Goal: Information Seeking & Learning: Learn about a topic

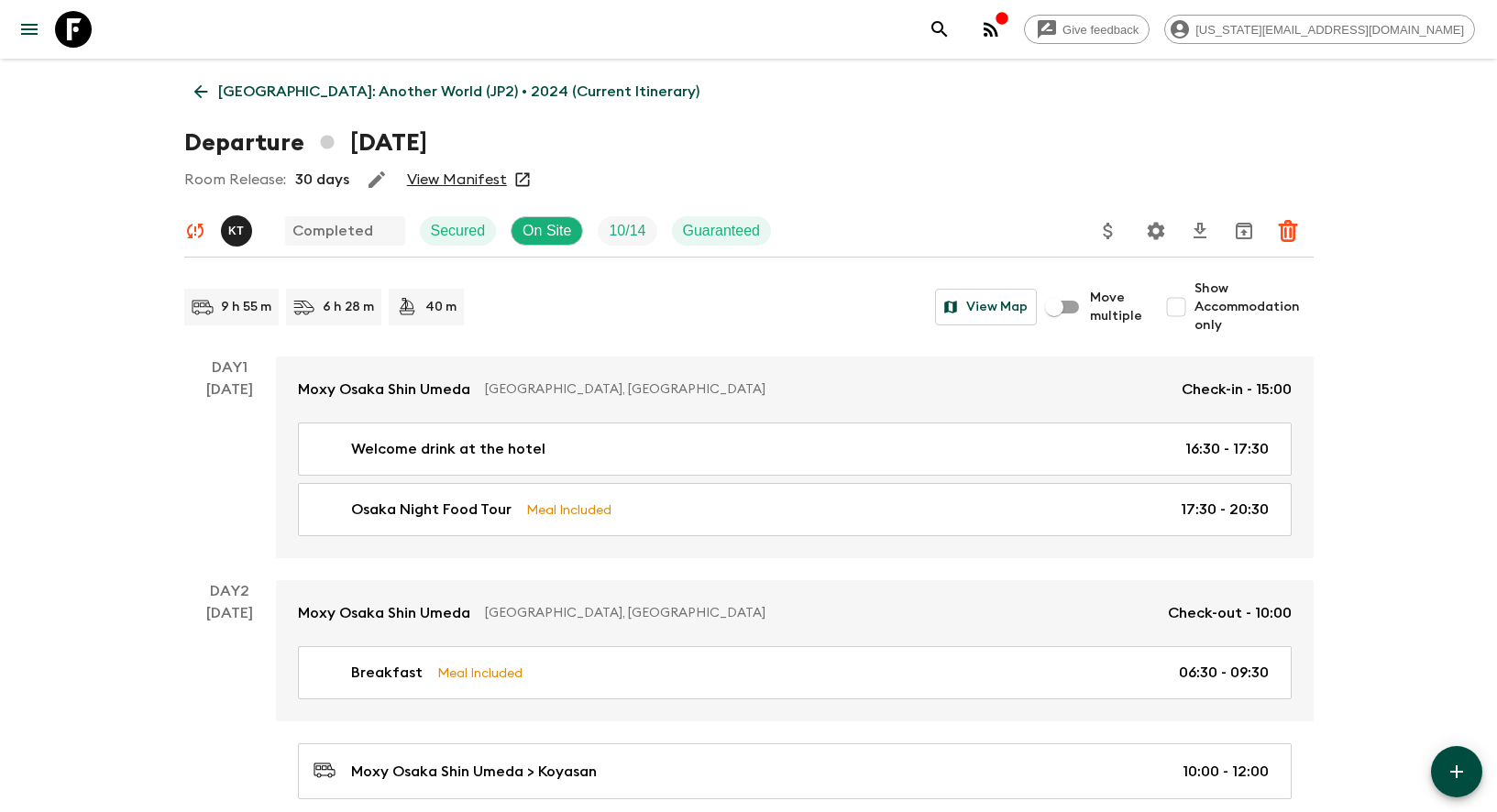
scroll to position [5564, 0]
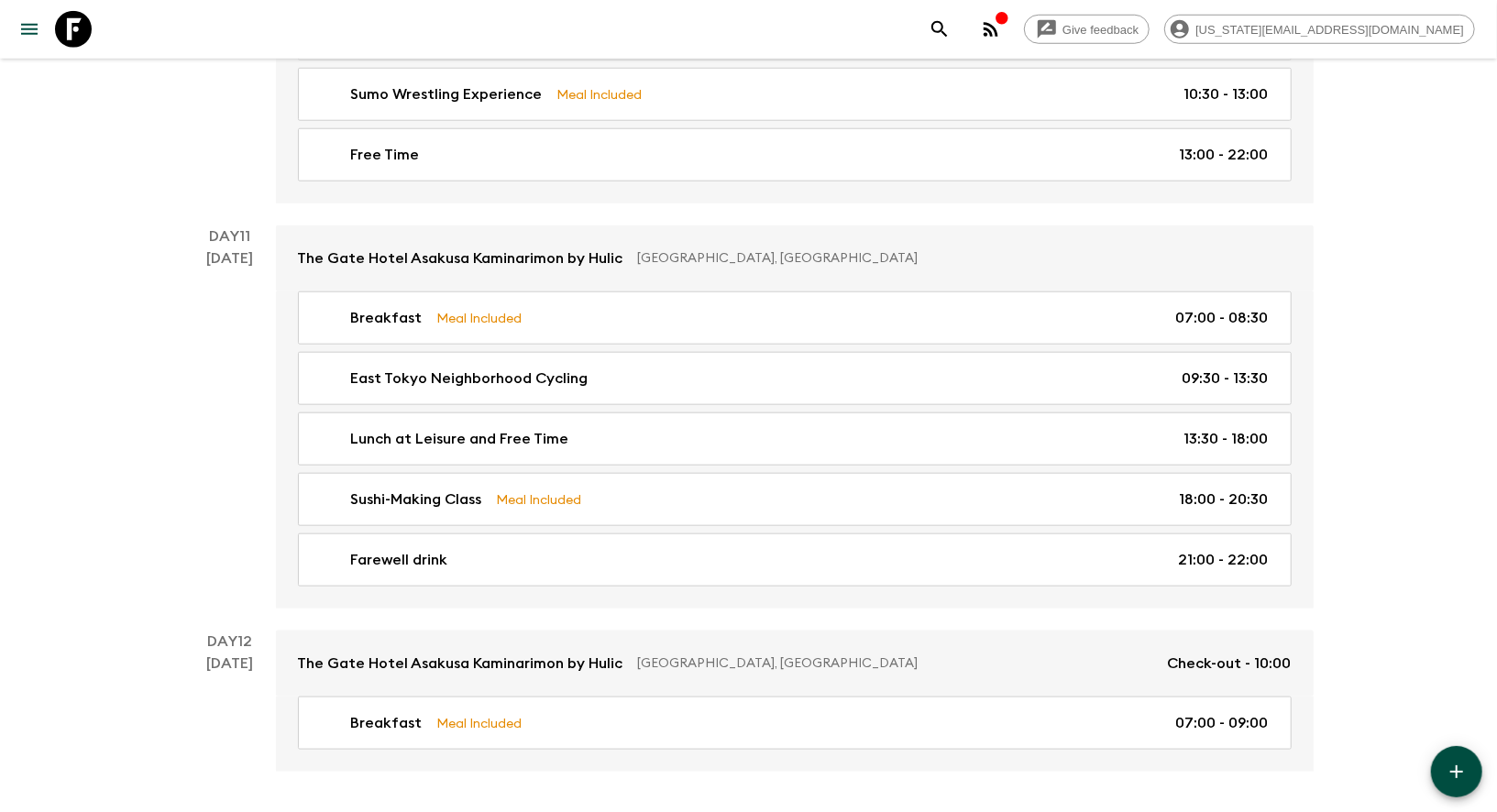
click at [70, 26] on icon at bounding box center [73, 30] width 37 height 37
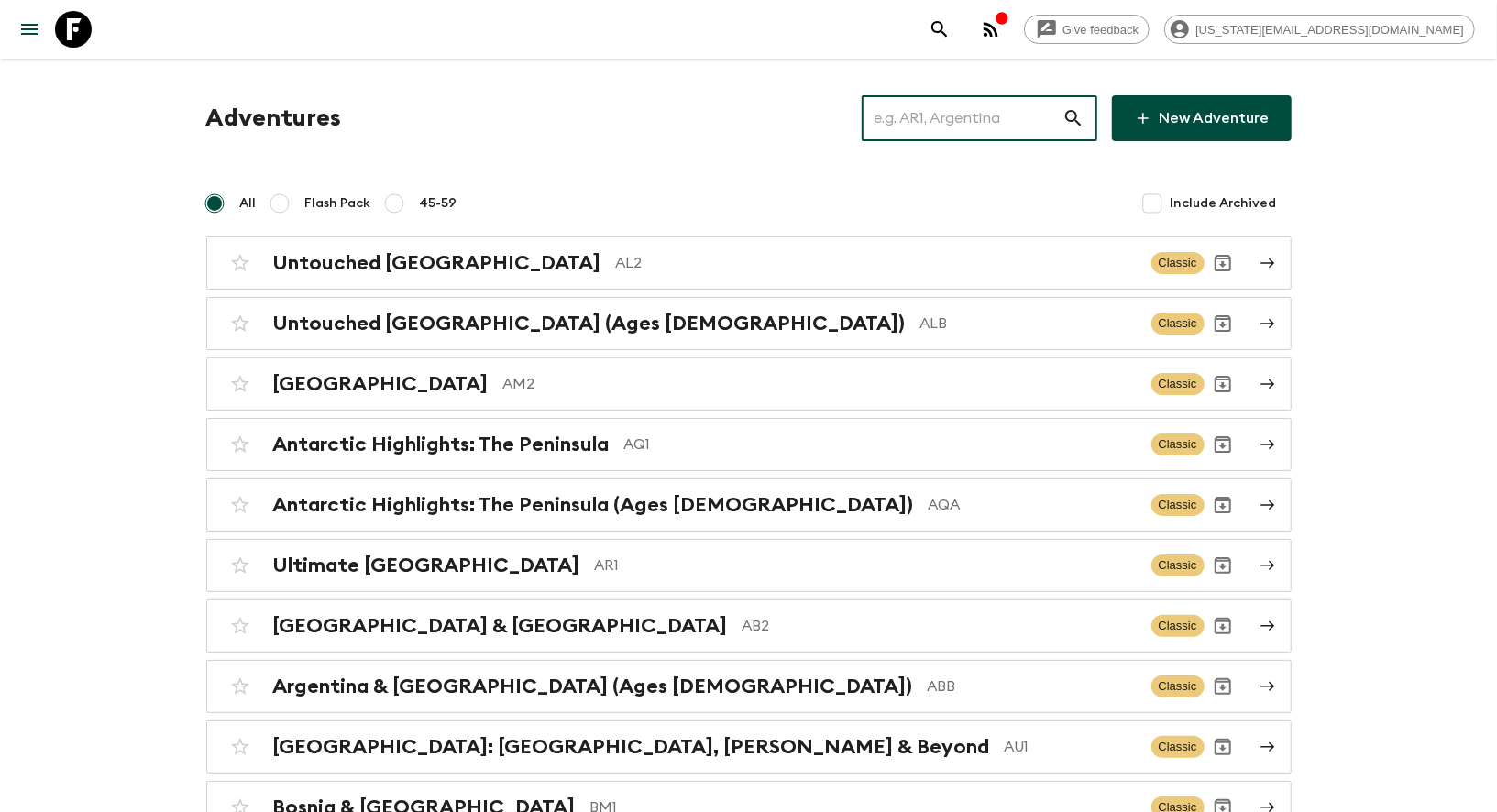
click at [1017, 116] on input "text" at bounding box center [962, 118] width 201 height 51
paste input "pe1_[DATE]"
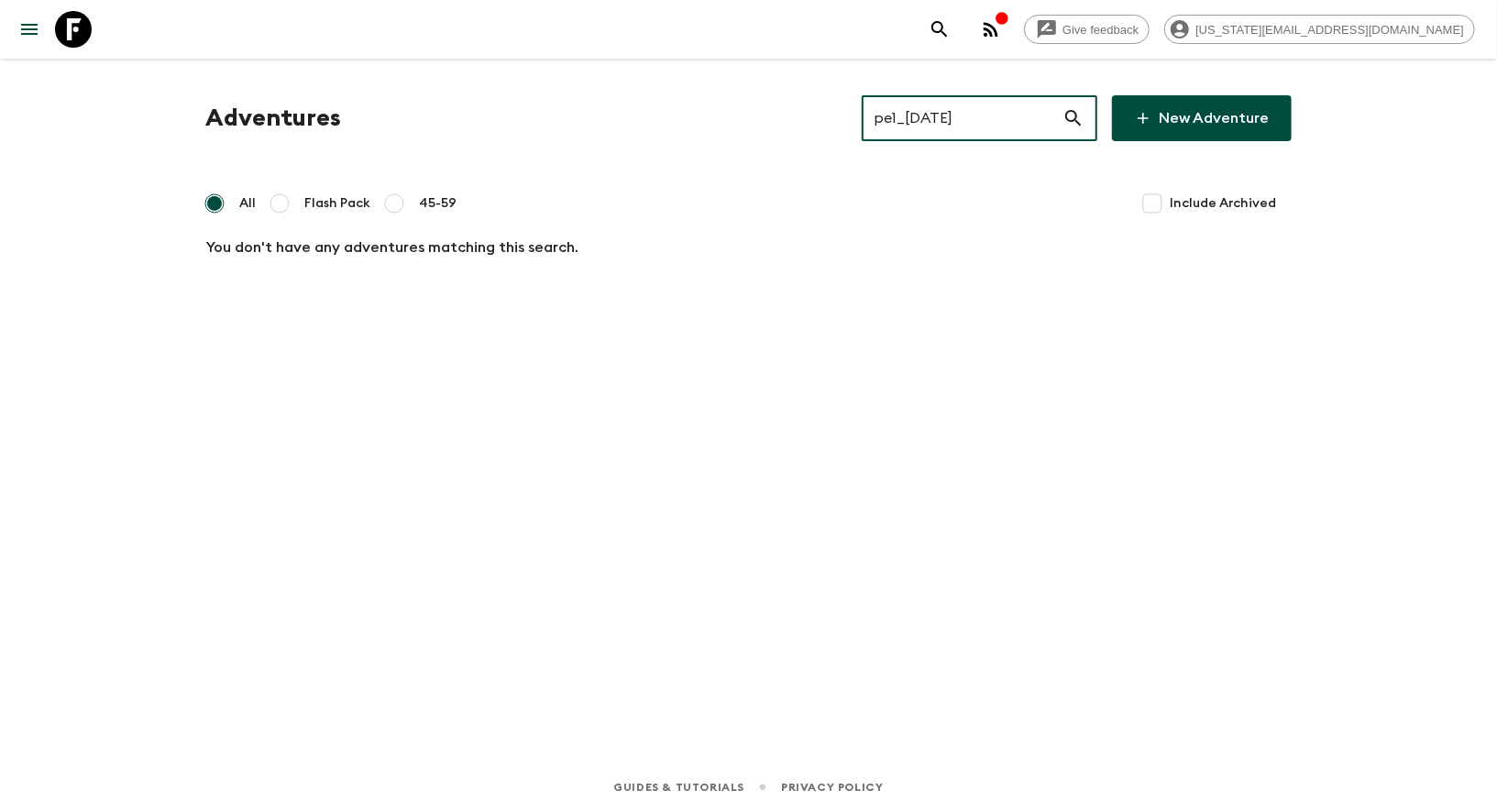
drag, startPoint x: 940, startPoint y: 124, endPoint x: 1098, endPoint y: 133, distance: 158.3
click at [1097, 133] on div "pe1_[DATE] ​" at bounding box center [979, 118] width 236 height 45
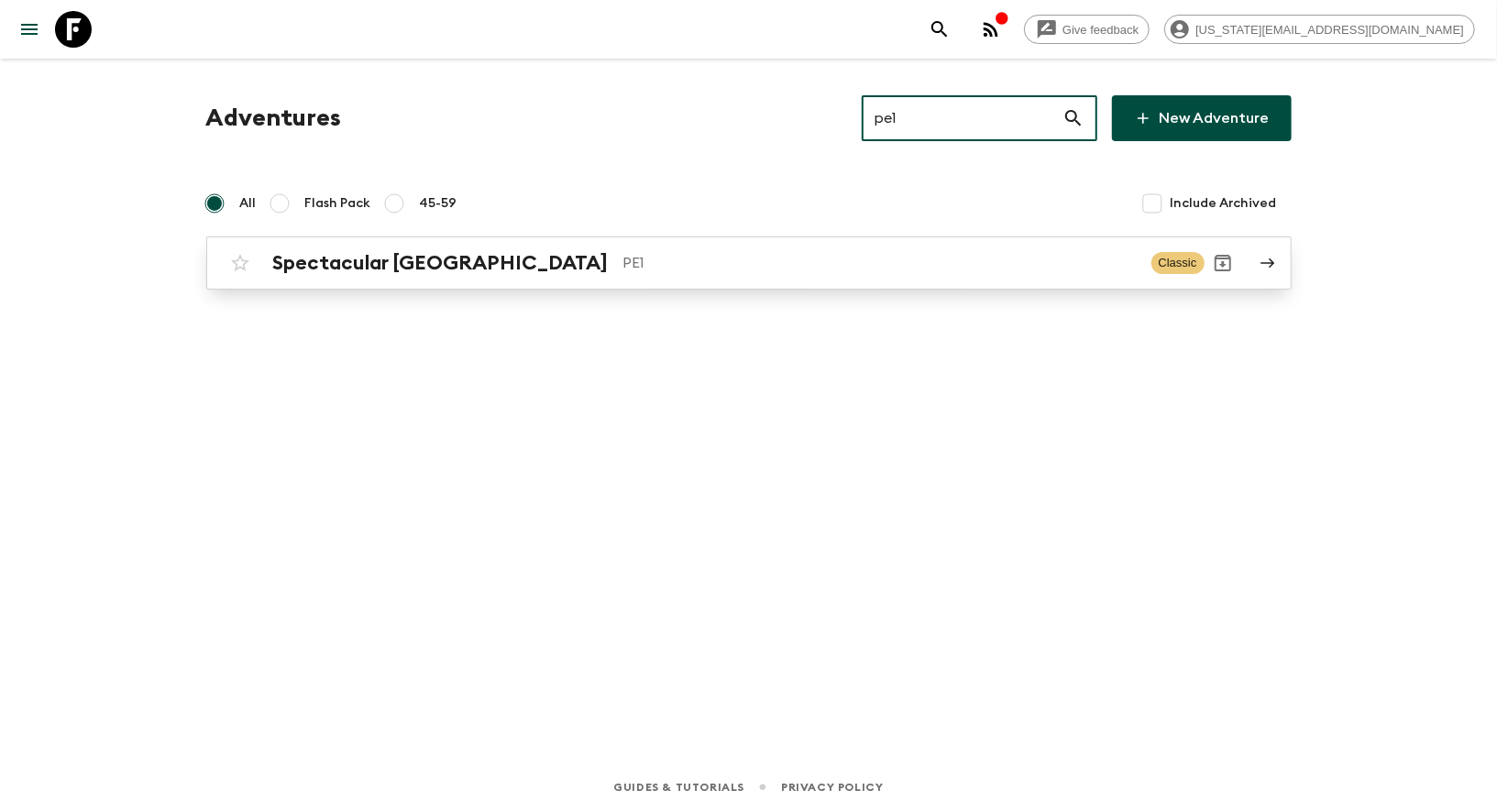
type input "pe1"
click at [403, 266] on h2 "Spectacular [GEOGRAPHIC_DATA]" at bounding box center [441, 263] width 336 height 24
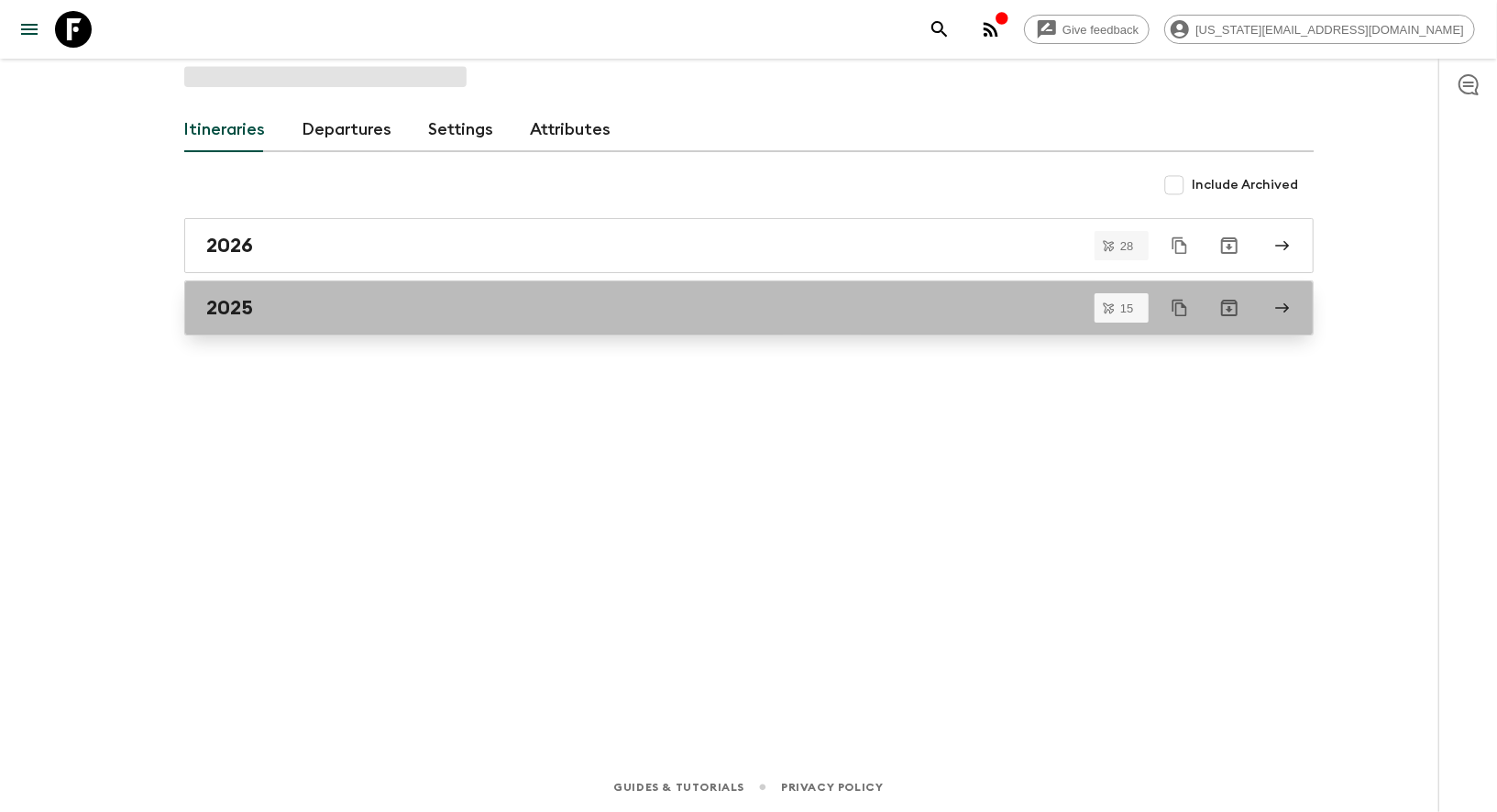
click at [236, 312] on h2 "2025" at bounding box center [230, 308] width 46 height 24
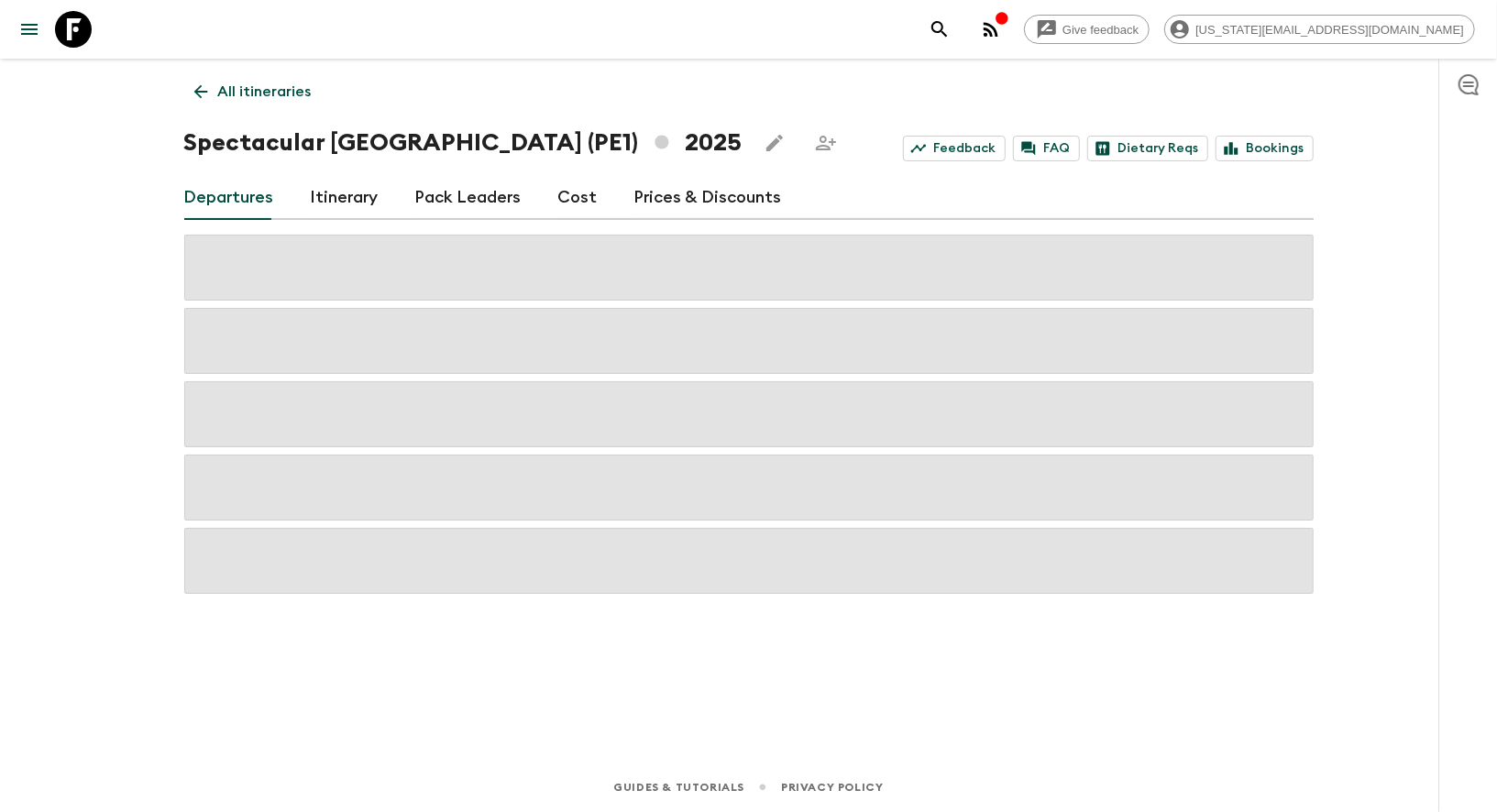
click at [41, 414] on div "Give feedback [US_STATE][EMAIL_ADDRESS][DOMAIN_NAME] All itineraries Spectacula…" at bounding box center [748, 406] width 1497 height 812
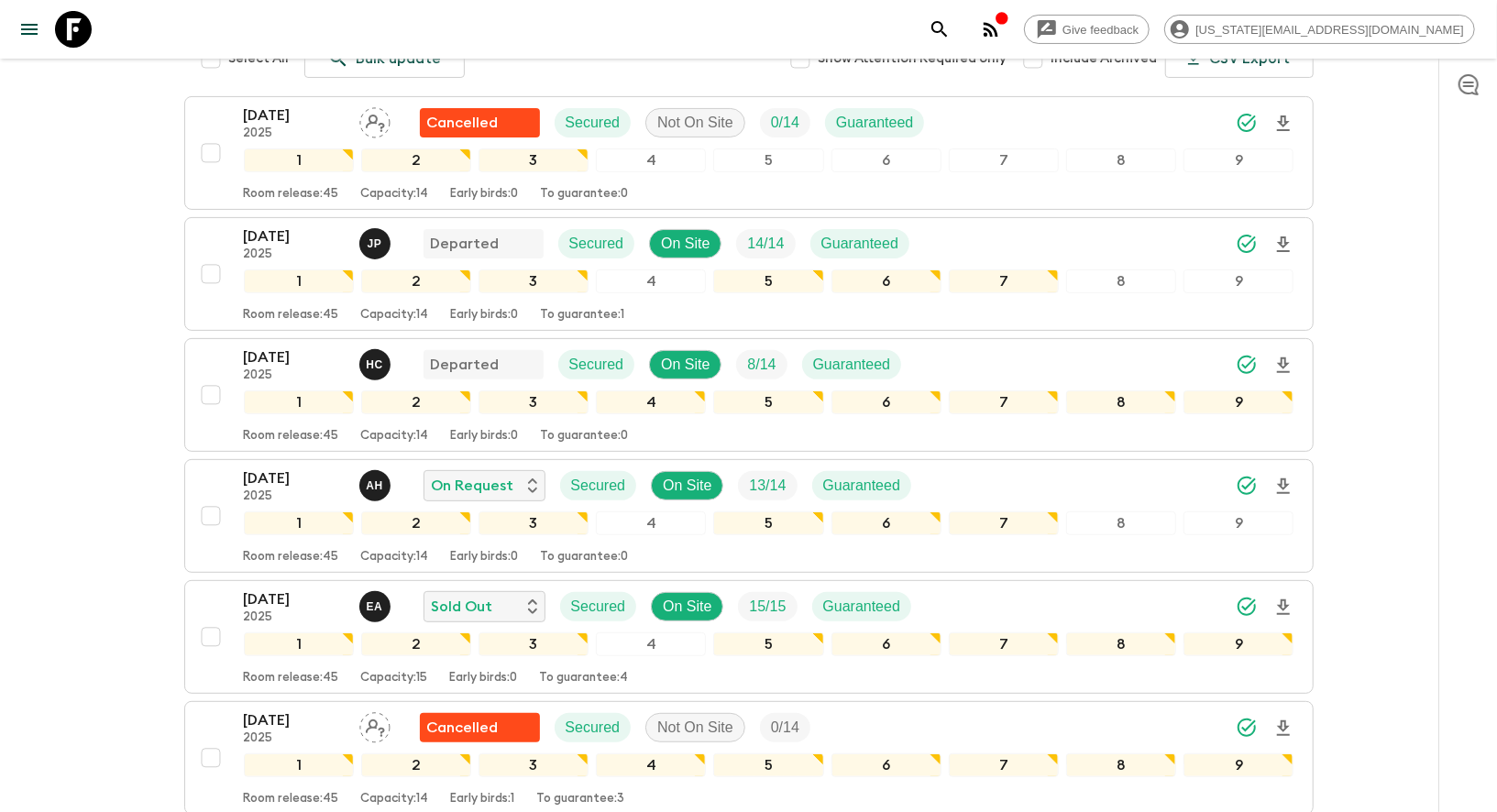
scroll to position [298, 0]
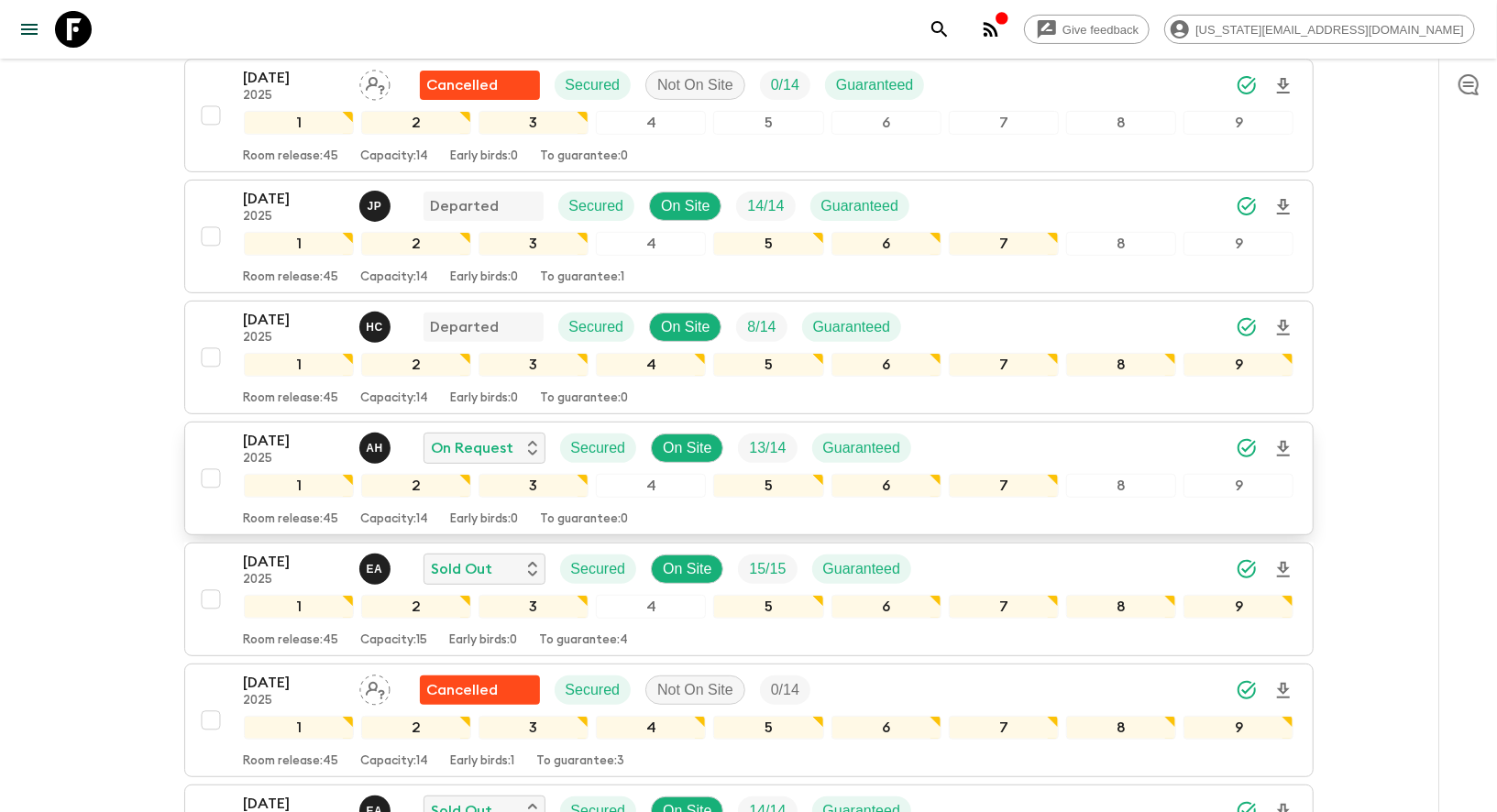
click at [250, 436] on p "[DATE]" at bounding box center [294, 441] width 101 height 22
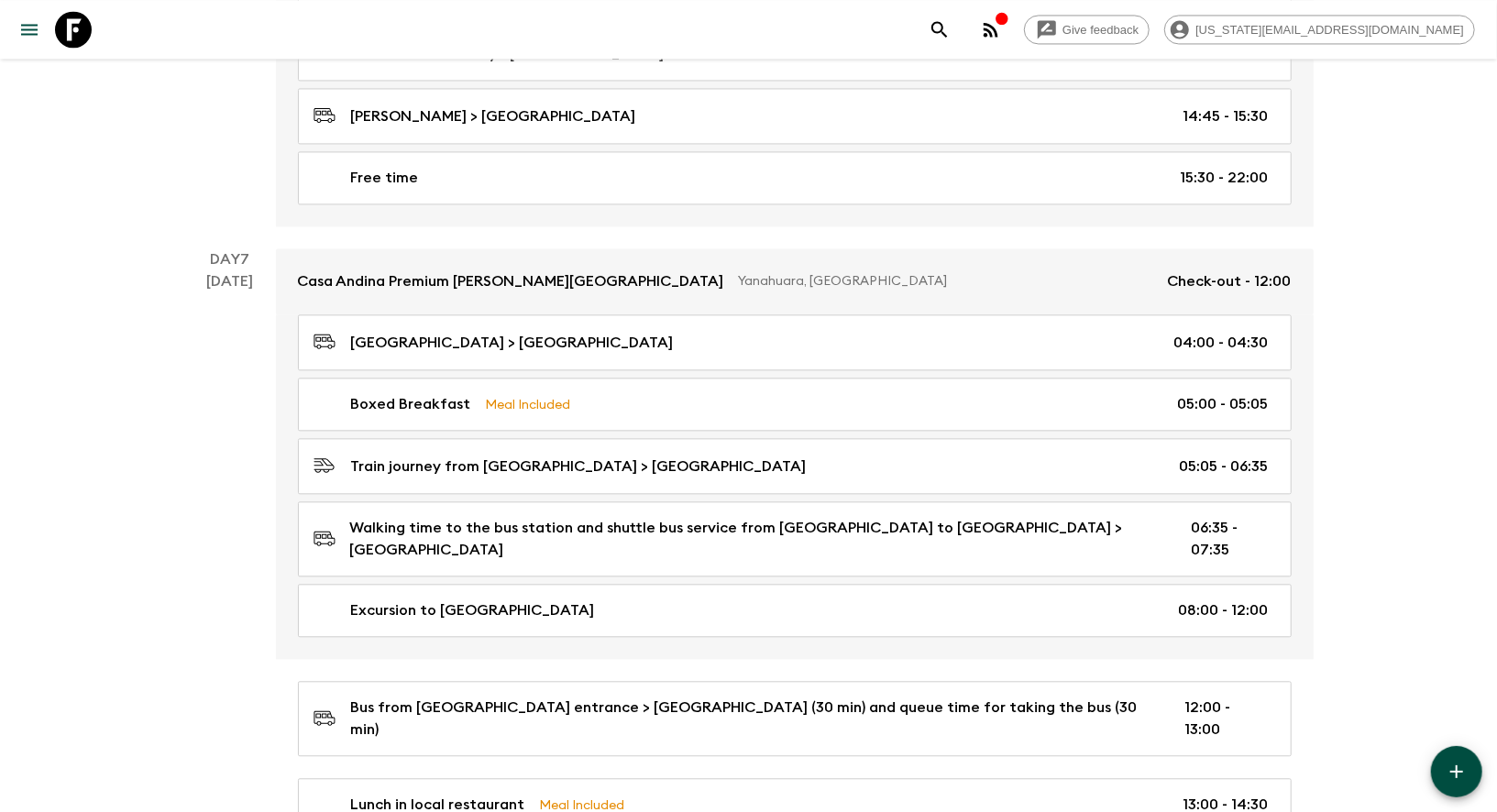
scroll to position [2553, 0]
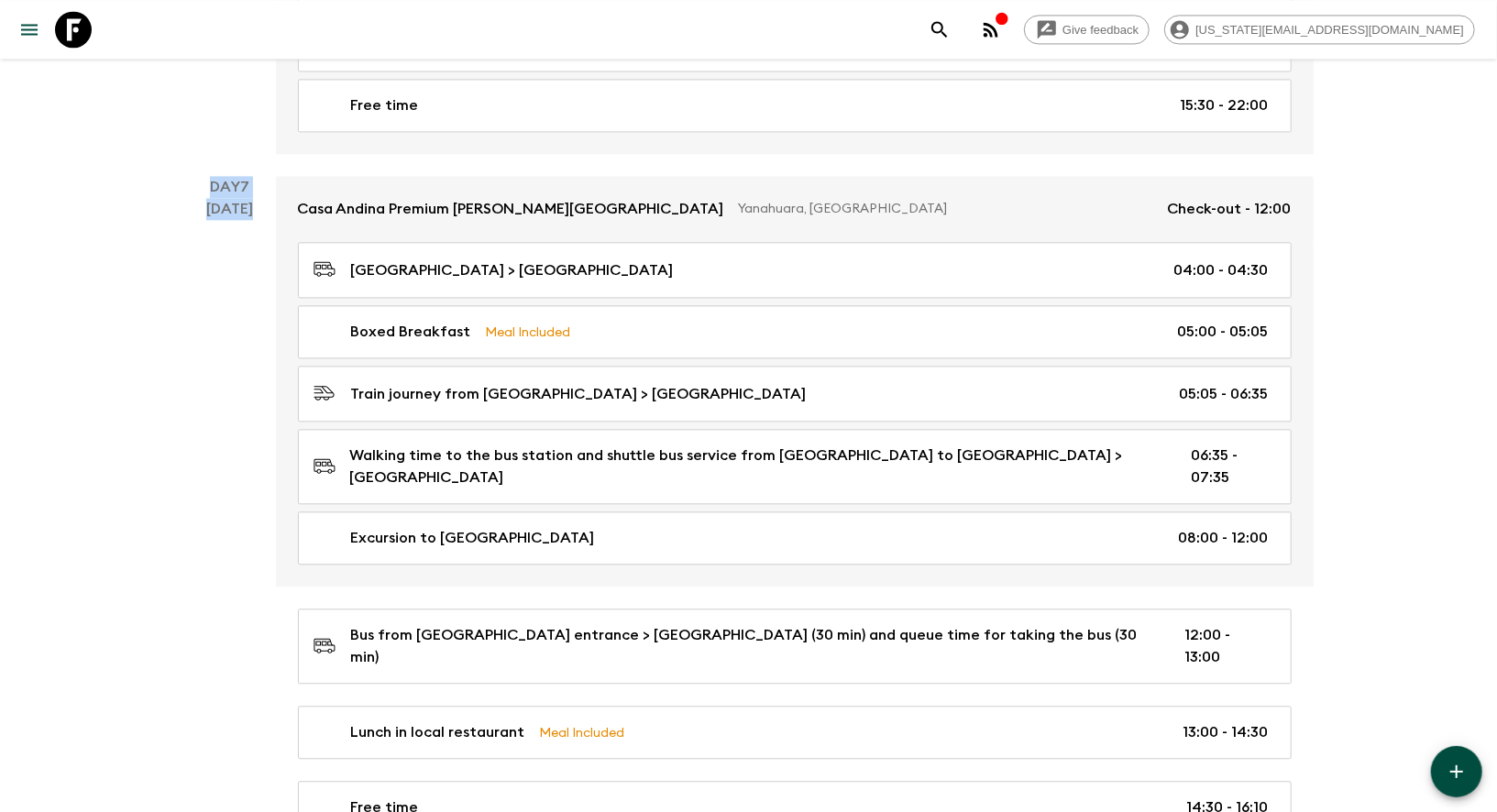
drag, startPoint x: 253, startPoint y: 174, endPoint x: 204, endPoint y: 139, distance: 60.2
click at [204, 176] on div "Day 7 [DATE]" at bounding box center [230, 627] width 92 height 902
copy div "Day 7 [DATE]"
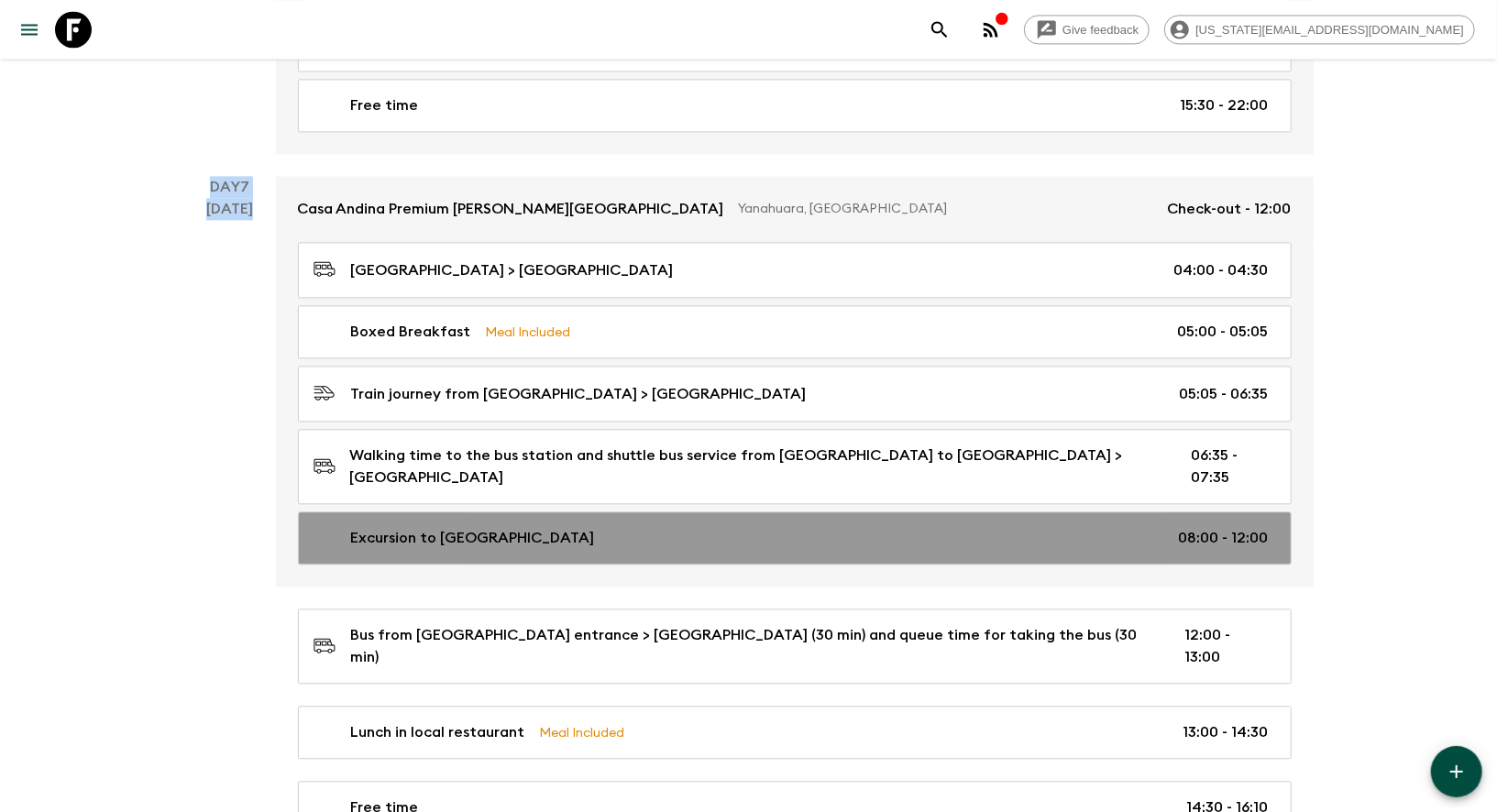
click at [454, 527] on p "Excursion to [GEOGRAPHIC_DATA]" at bounding box center [473, 538] width 244 height 22
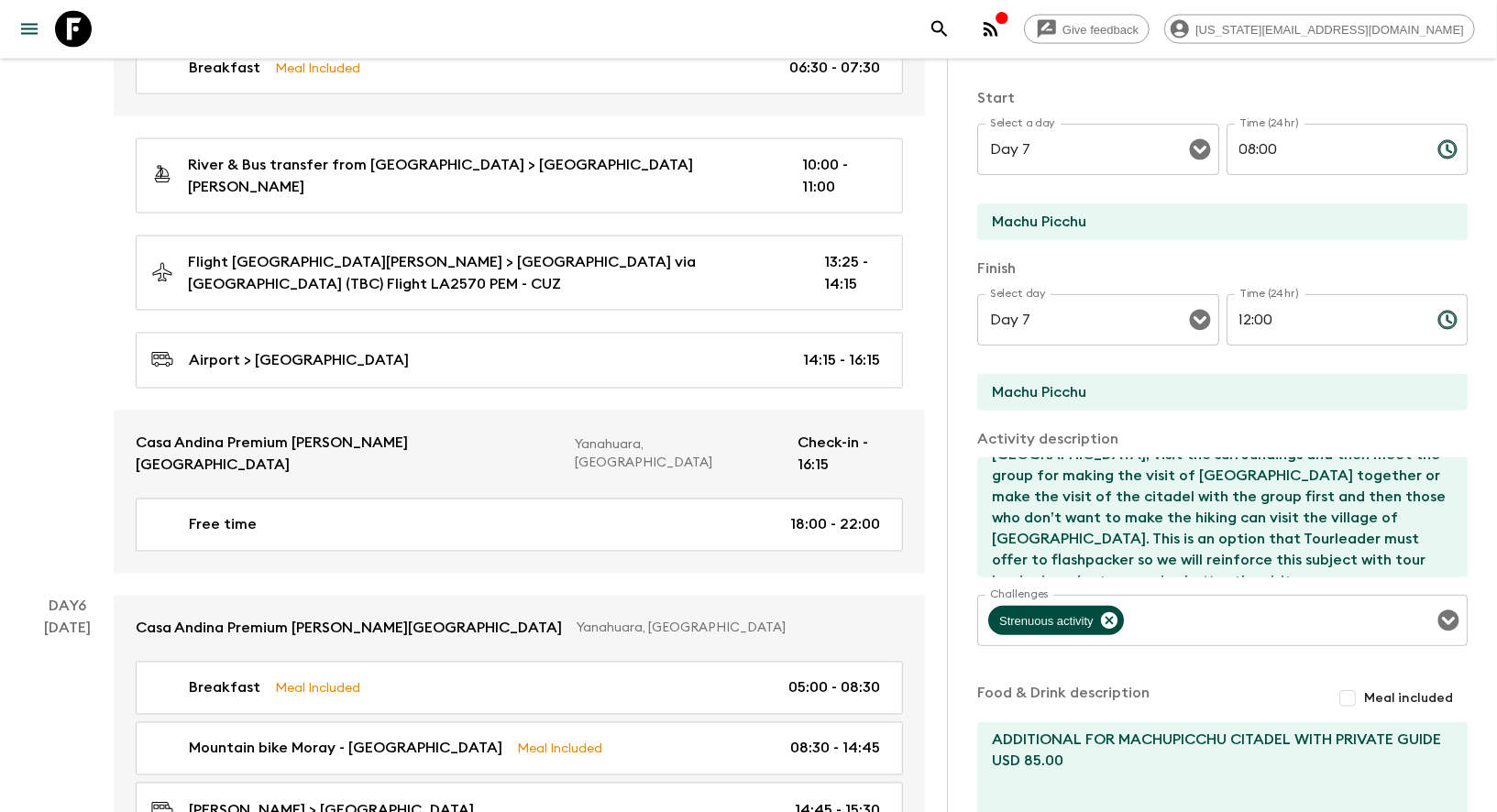
scroll to position [894, 0]
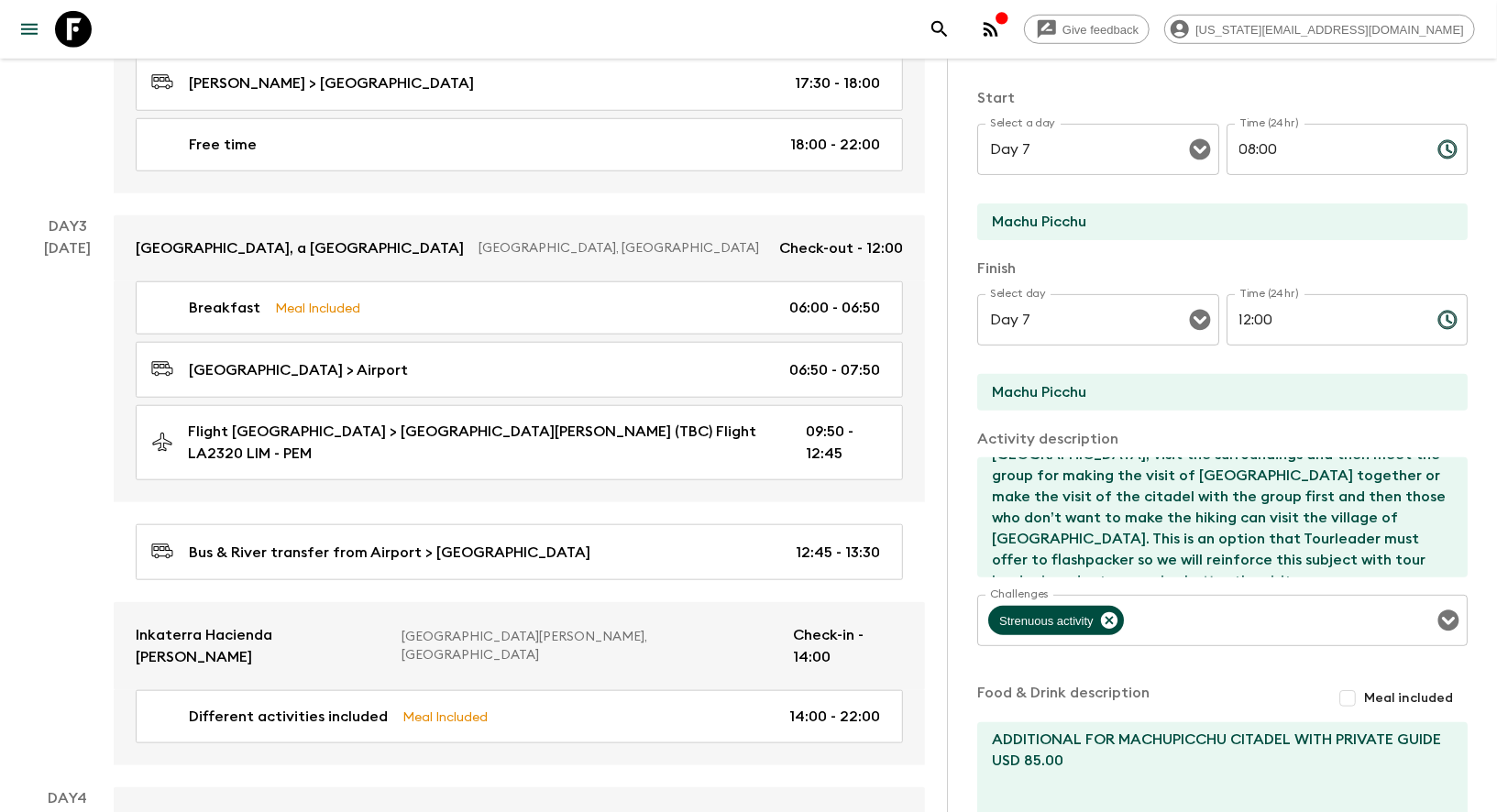
click at [61, 35] on icon at bounding box center [73, 30] width 37 height 37
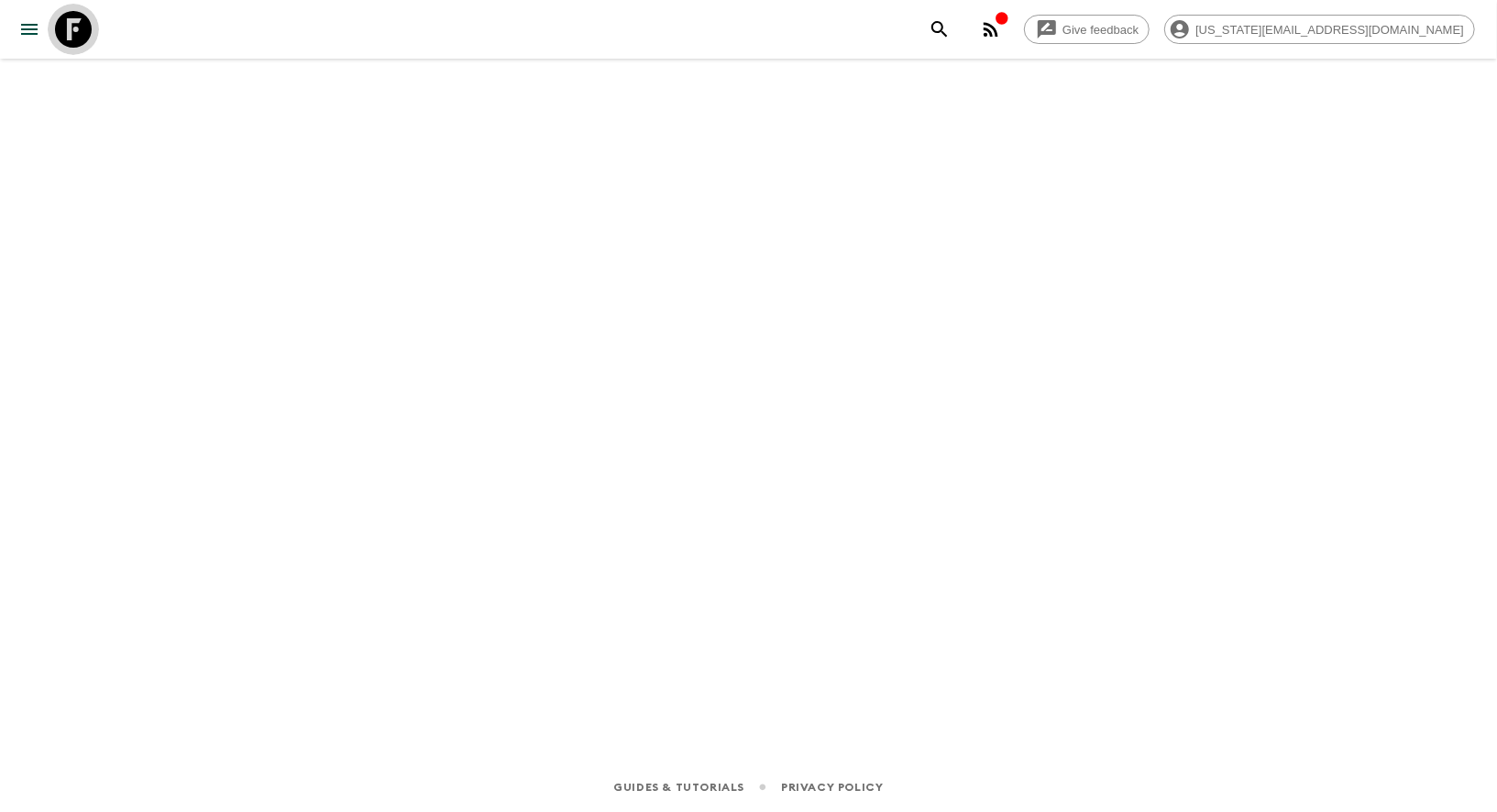
click at [61, 35] on icon at bounding box center [73, 30] width 37 height 37
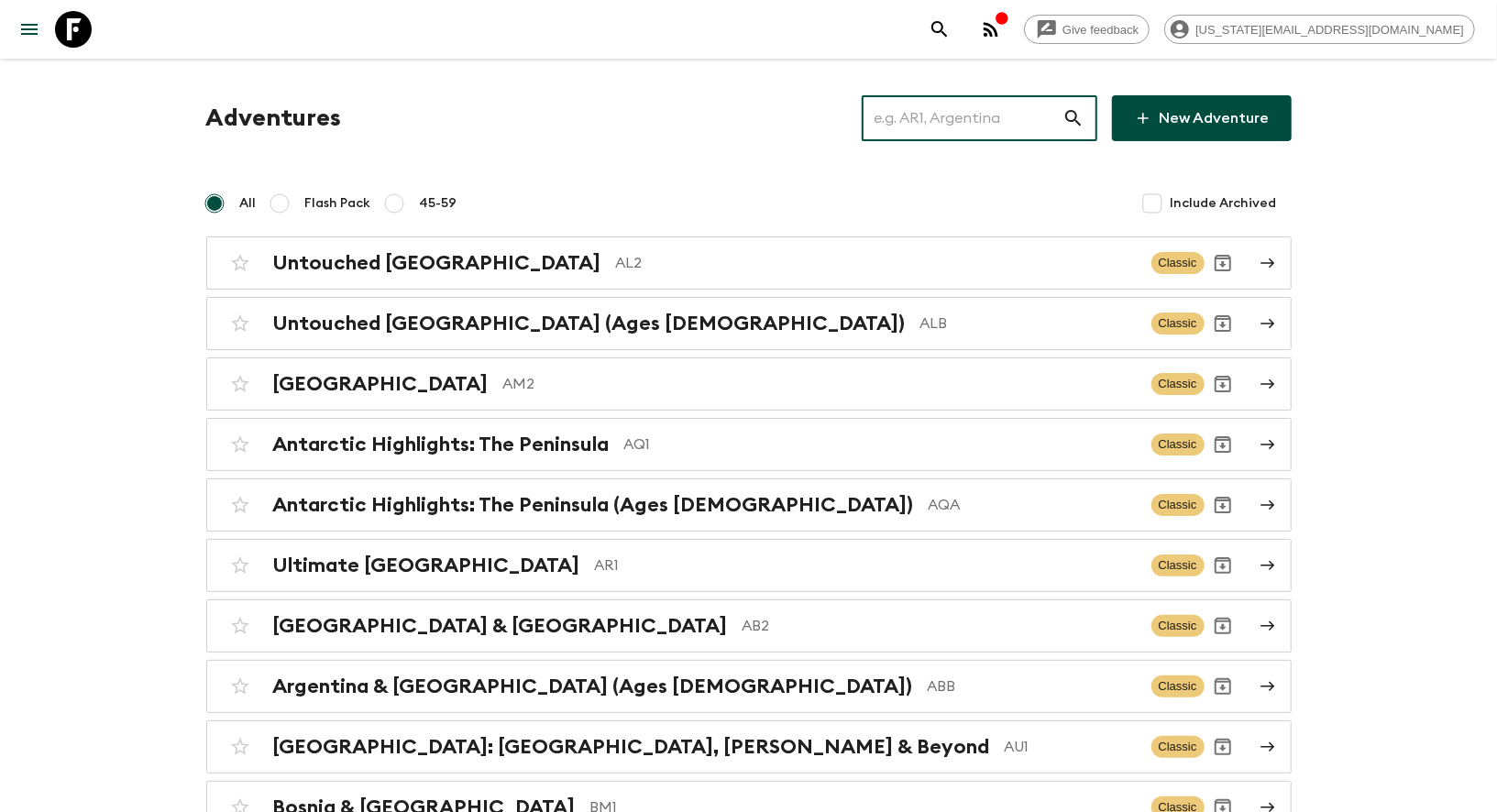
click at [953, 115] on input "text" at bounding box center [962, 118] width 201 height 51
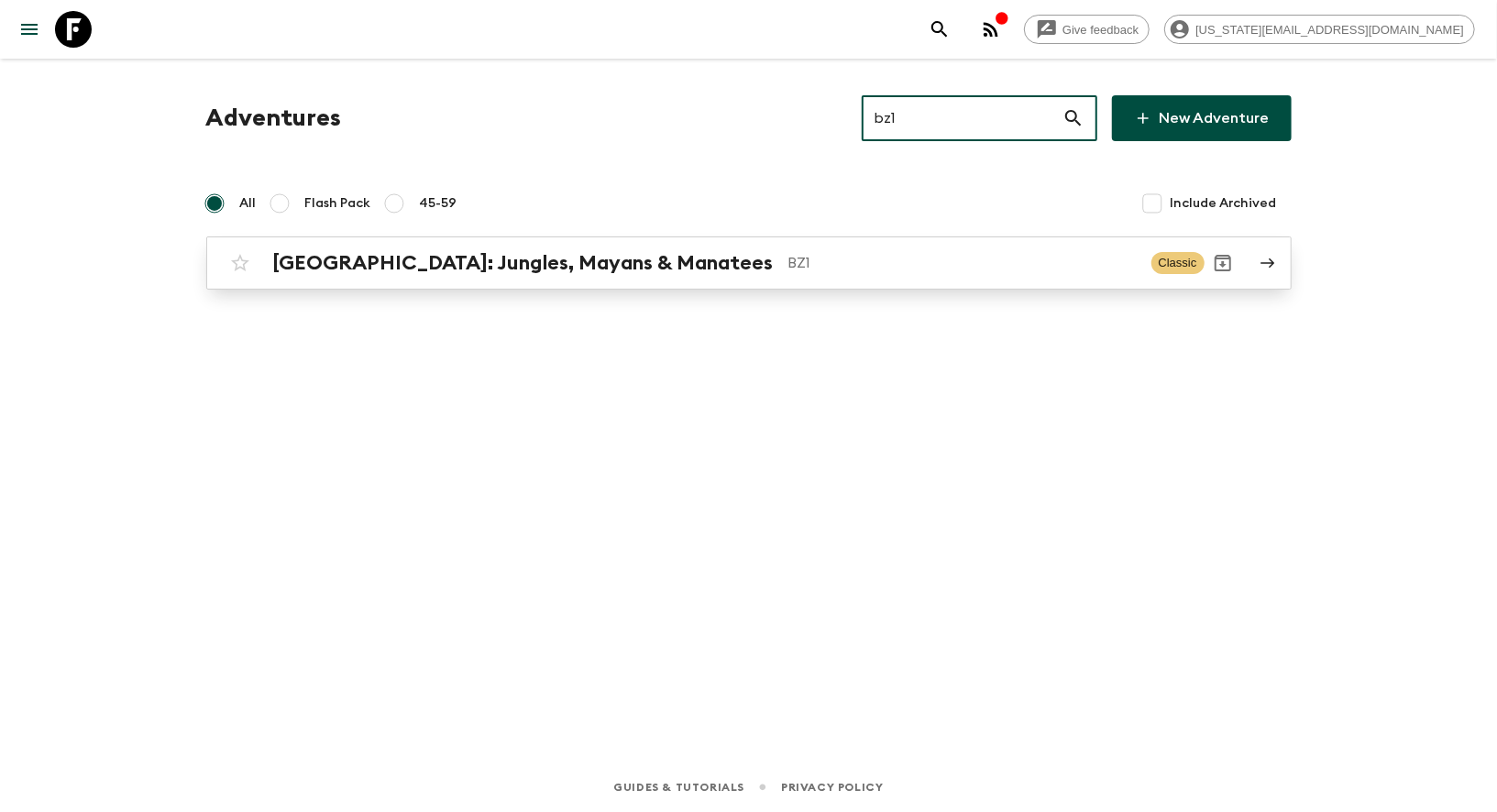
type input "bz1"
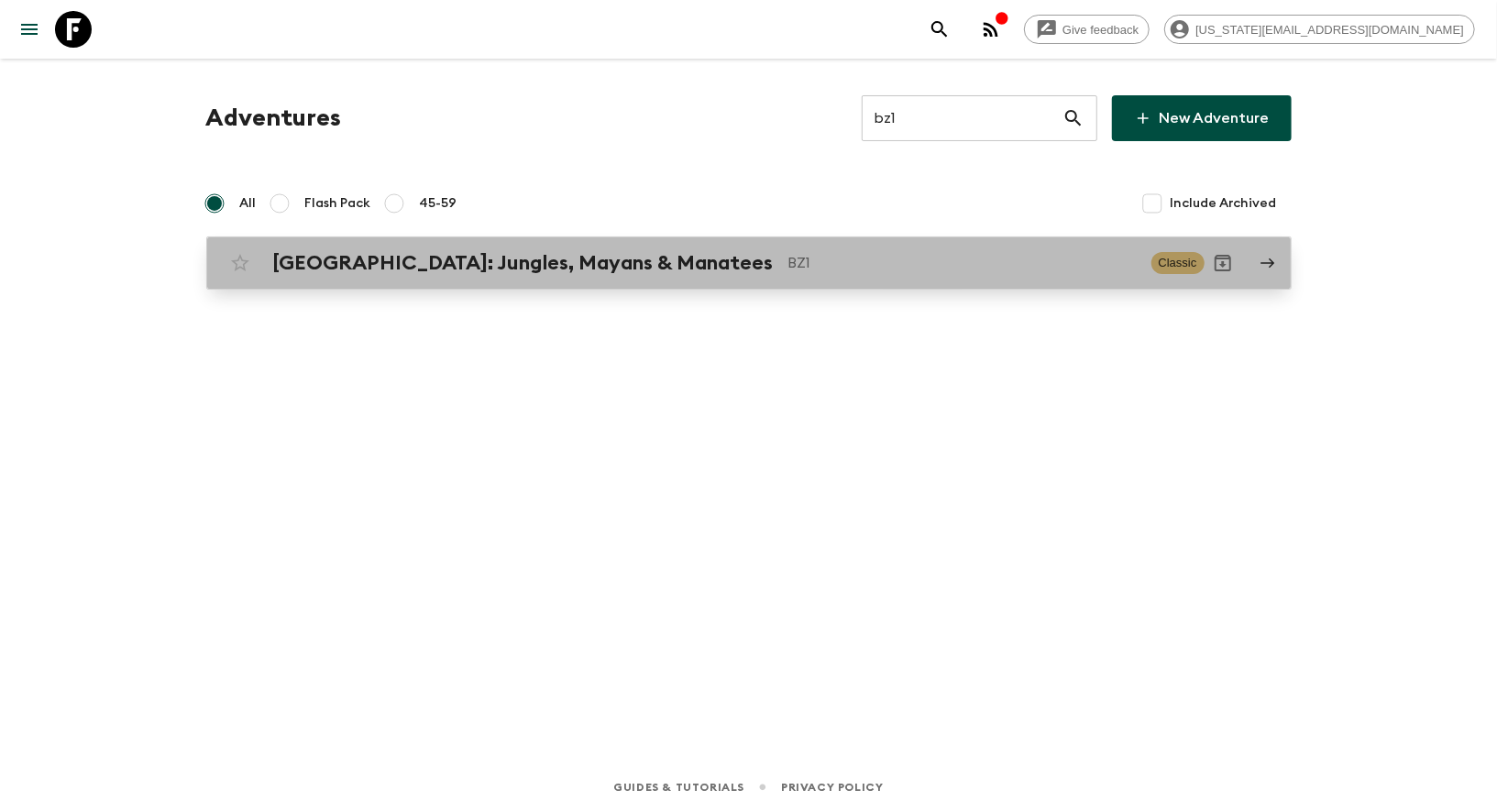
click at [788, 258] on p "BZ1" at bounding box center [963, 263] width 349 height 22
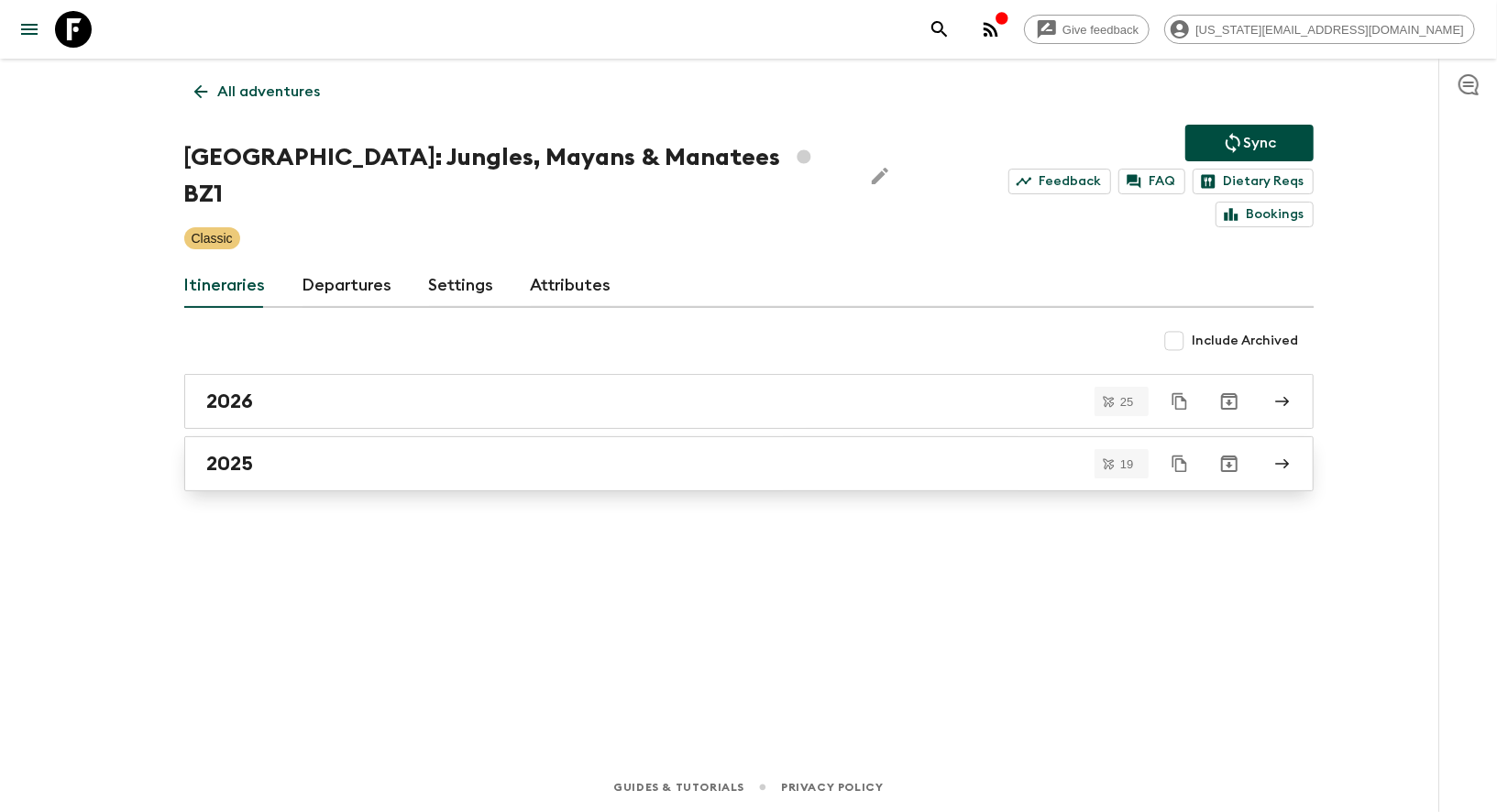
click at [224, 451] on h2 "2025" at bounding box center [230, 463] width 46 height 24
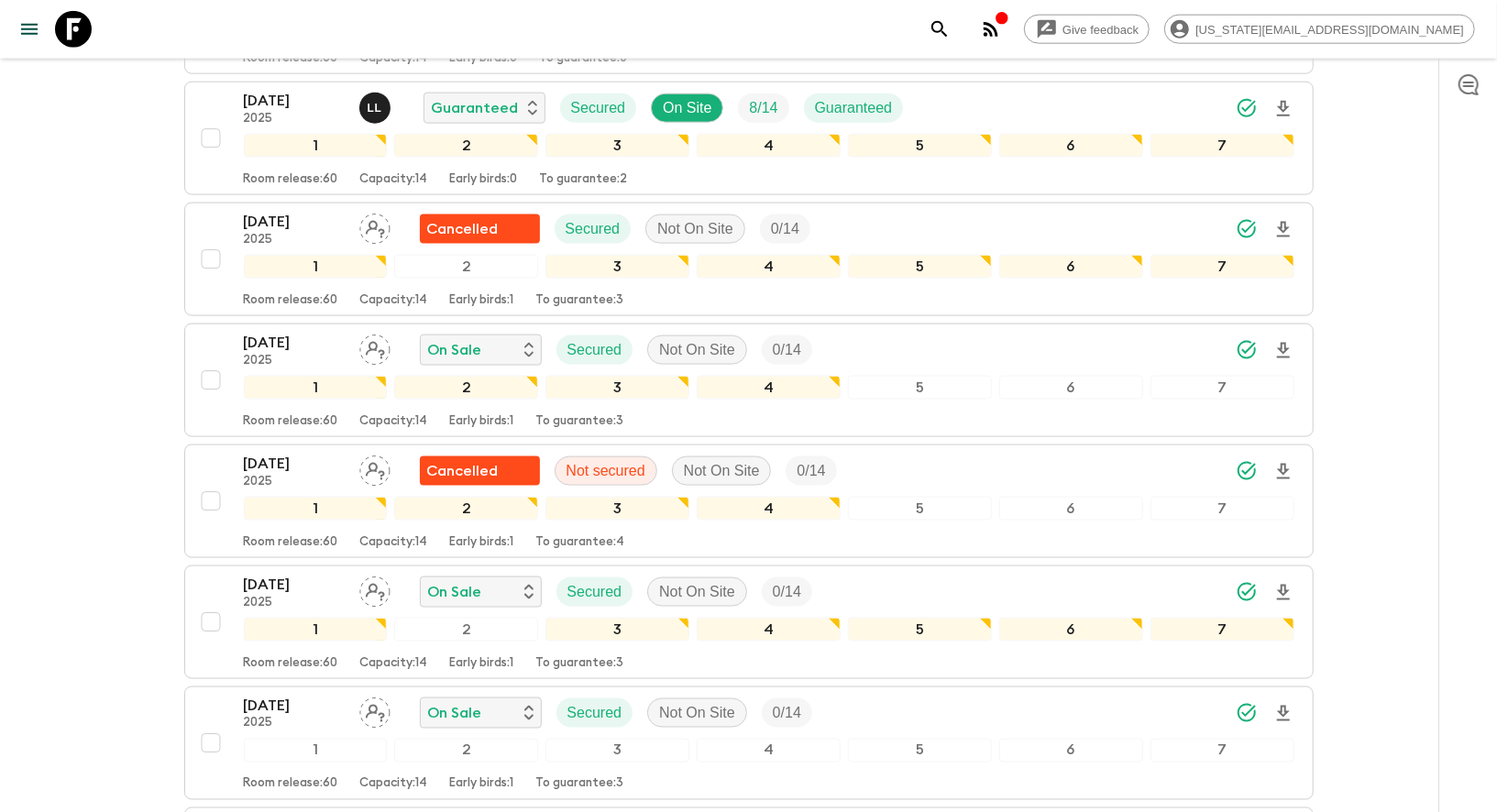
scroll to position [1325, 0]
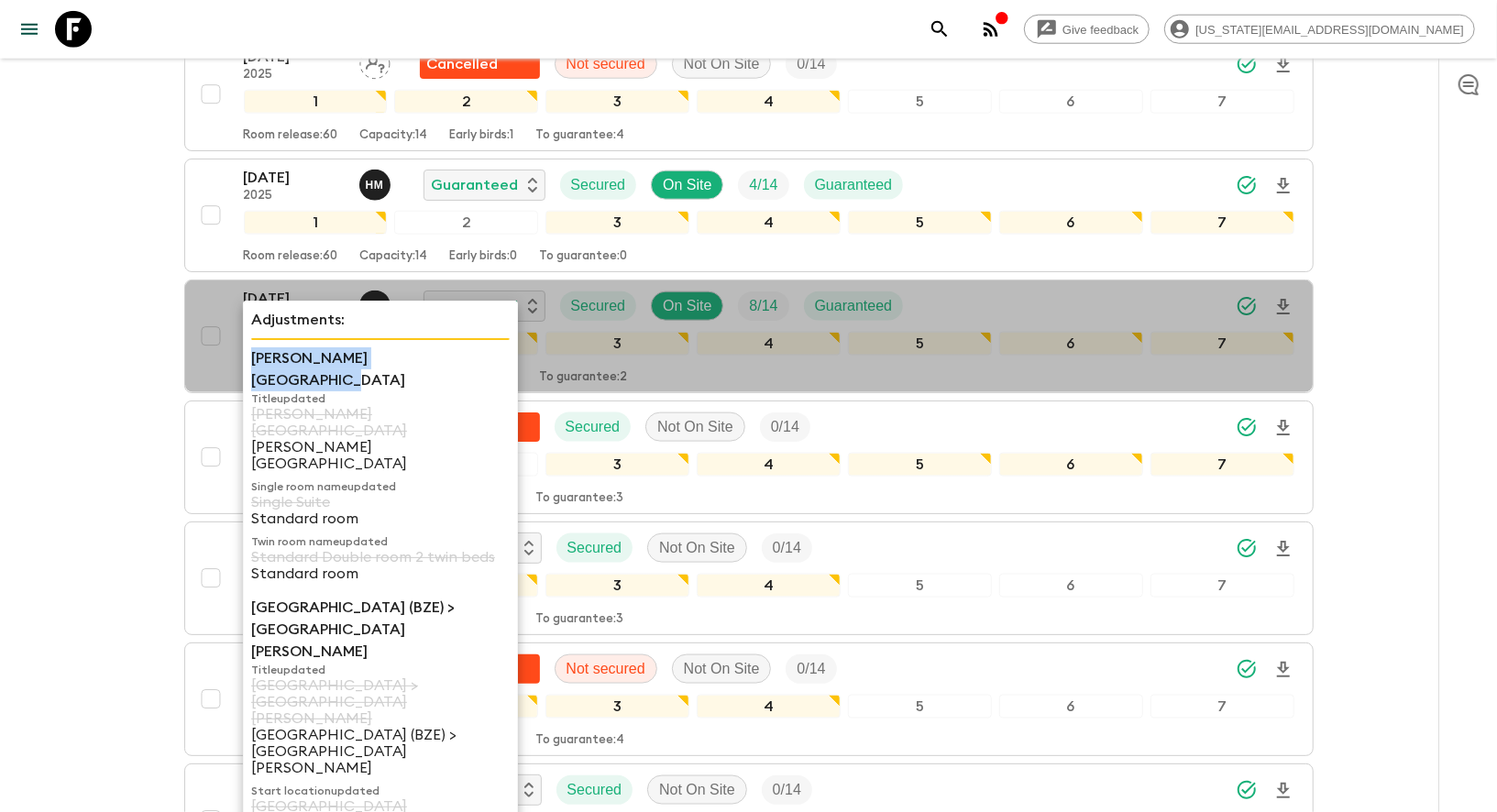
copy p "Cahal Pech Village Resort"
drag, startPoint x: 252, startPoint y: 353, endPoint x: 443, endPoint y: 350, distance: 191.0
click at [443, 350] on p "Cahal Pech Village Resort" at bounding box center [380, 369] width 259 height 44
